Goal: Information Seeking & Learning: Learn about a topic

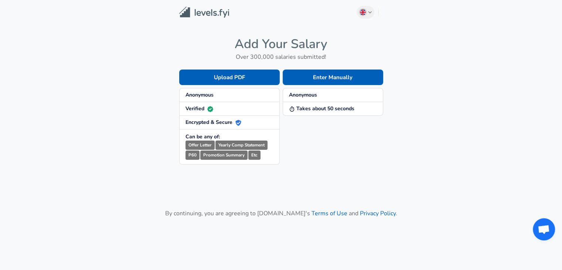
scroll to position [37, 0]
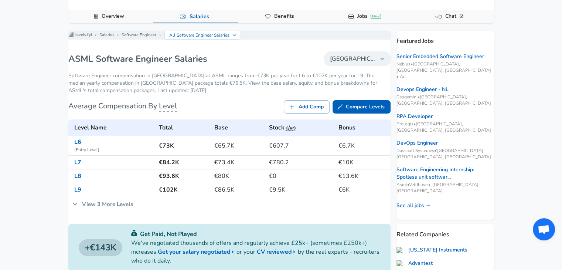
scroll to position [74, 0]
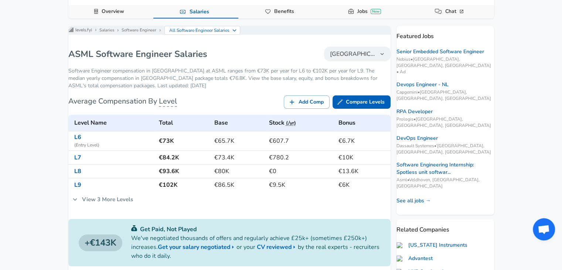
click at [14, 171] on div "For Employers € EUR / yr Change English ([GEOGRAPHIC_DATA]) Change Log In Sign …" at bounding box center [281, 61] width 562 height 270
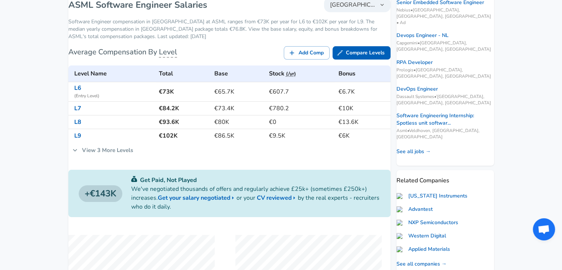
scroll to position [111, 0]
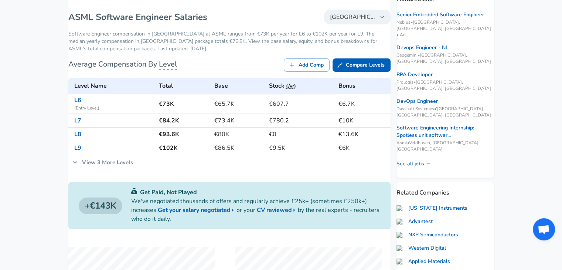
click at [114, 167] on link "View 3 More Levels" at bounding box center [102, 162] width 69 height 16
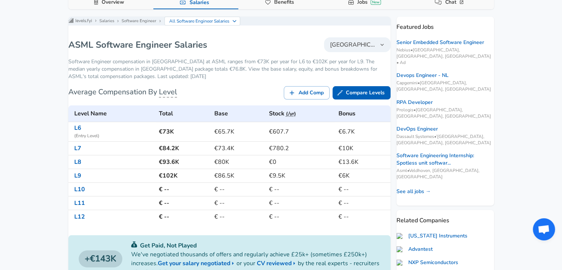
scroll to position [0, 0]
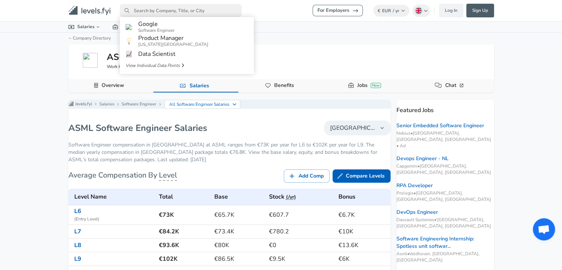
click at [173, 10] on input "primary" at bounding box center [181, 10] width 122 height 13
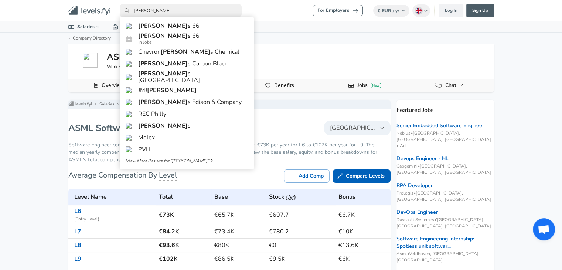
type input "[PERSON_NAME]"
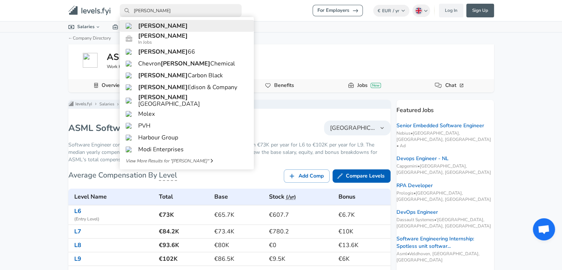
click at [189, 28] on link "[PERSON_NAME]" at bounding box center [187, 26] width 134 height 12
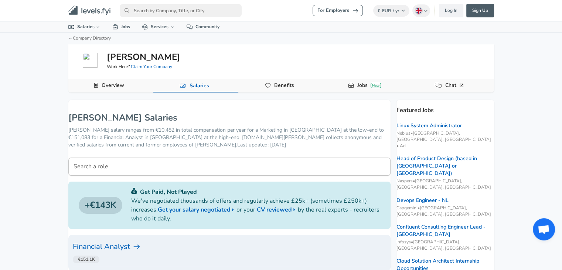
click at [89, 9] on icon "Levels FYI Logo" at bounding box center [89, 11] width 42 height 10
